Goal: Task Accomplishment & Management: Use online tool/utility

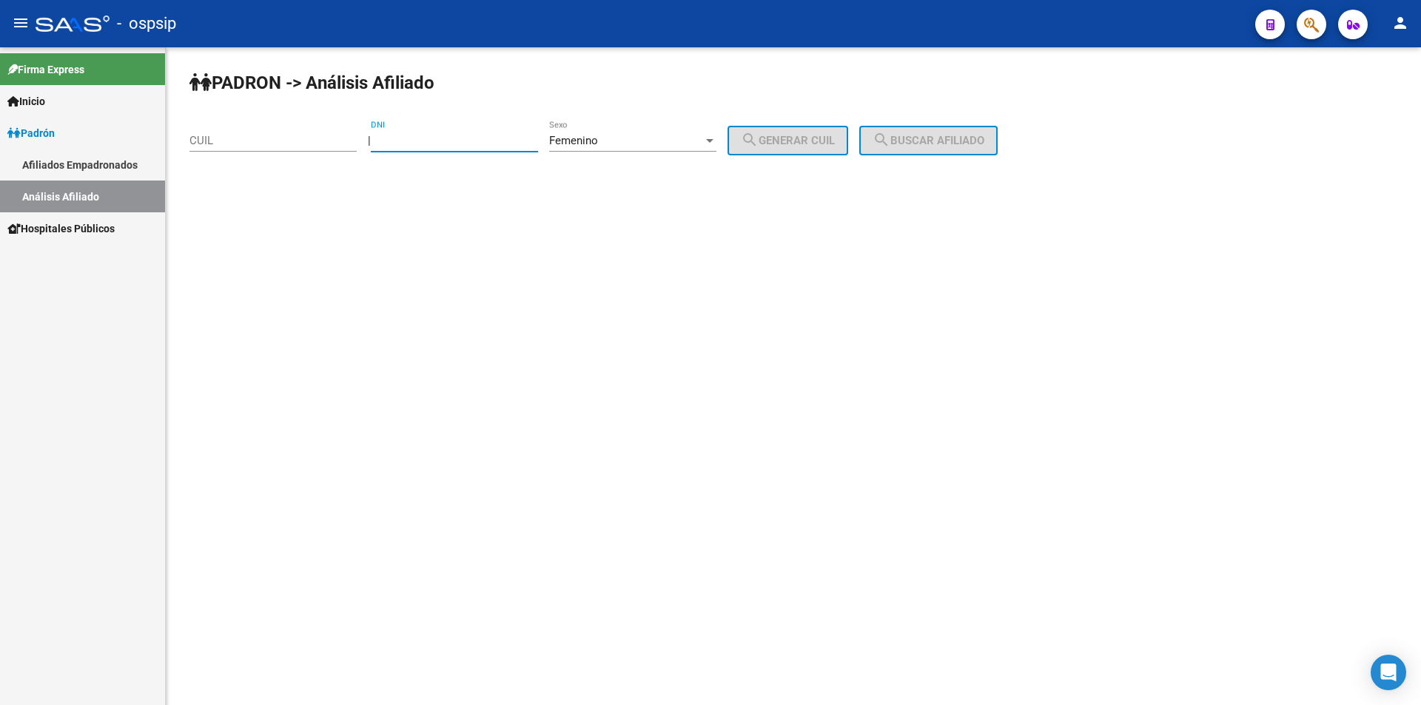
click at [426, 142] on input "DNI" at bounding box center [454, 140] width 167 height 13
drag, startPoint x: 399, startPoint y: 139, endPoint x: 417, endPoint y: 139, distance: 18.5
click at [401, 139] on input "DNI" at bounding box center [454, 140] width 167 height 13
type input "31761463"
drag, startPoint x: 838, startPoint y: 136, endPoint x: 906, endPoint y: 147, distance: 68.9
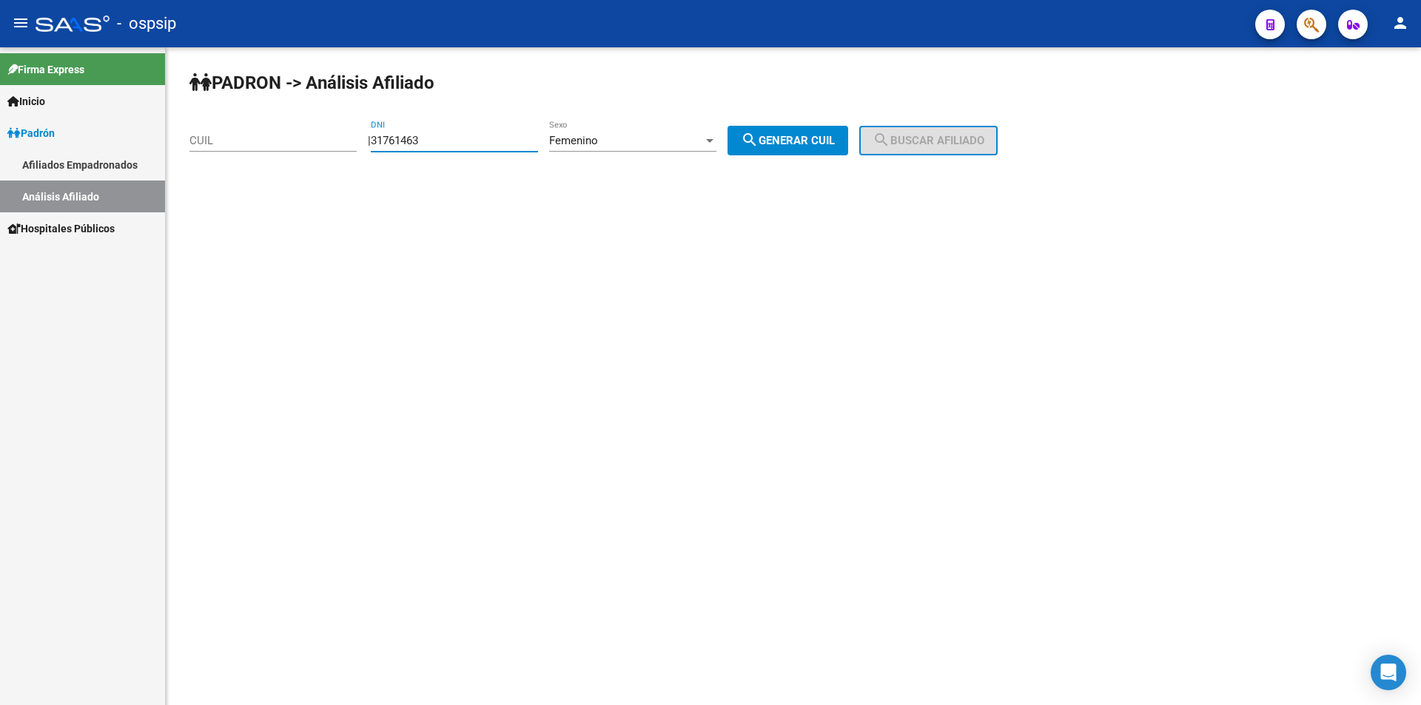
click at [835, 136] on span "search Generar CUIL" at bounding box center [788, 140] width 94 height 13
type input "27-31761463-8"
click at [932, 147] on span "search Buscar afiliado" at bounding box center [929, 140] width 112 height 13
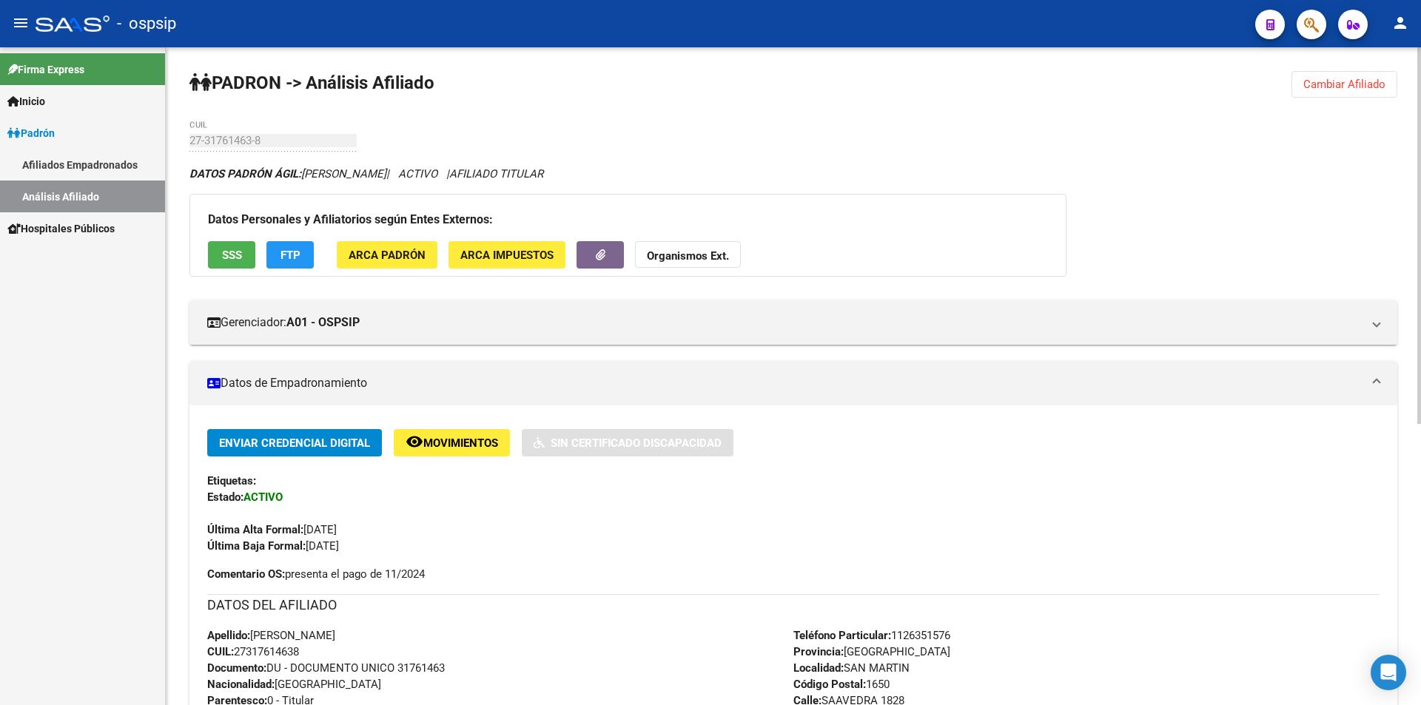
drag, startPoint x: 218, startPoint y: 482, endPoint x: 414, endPoint y: 548, distance: 206.9
click at [414, 548] on div "Enviar Credencial Digital remove_red_eye Movimientos Sin Certificado Discapacid…" at bounding box center [793, 491] width 1172 height 125
click at [431, 541] on div "Enviar Credencial Digital remove_red_eye Movimientos Sin Certificado Discapacid…" at bounding box center [793, 491] width 1172 height 125
click at [1336, 74] on button "Cambiar Afiliado" at bounding box center [1345, 84] width 106 height 27
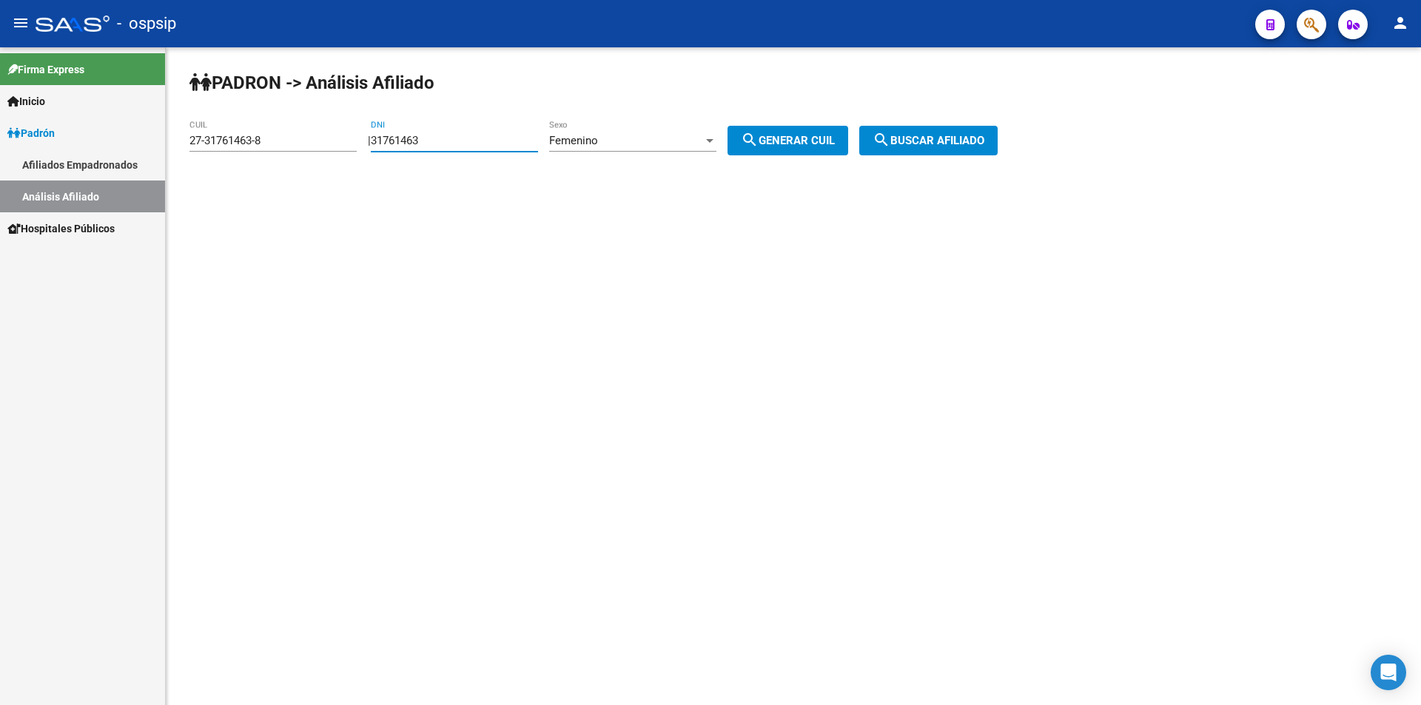
drag, startPoint x: 498, startPoint y: 134, endPoint x: 320, endPoint y: 136, distance: 177.7
click at [323, 138] on app-analisis-afiliado "PADRON -> Análisis Afiliado 27-31761463-8 CUIL | 31761463 DNI Femenino Sexo sea…" at bounding box center [598, 140] width 819 height 13
drag, startPoint x: 310, startPoint y: 141, endPoint x: 0, endPoint y: 155, distance: 310.4
click at [0, 155] on mat-sidenav-container "Firma Express Inicio Calendario SSS Instructivos Contacto OS Padrón Afiliados E…" at bounding box center [710, 376] width 1421 height 658
